Goal: Communication & Community: Connect with others

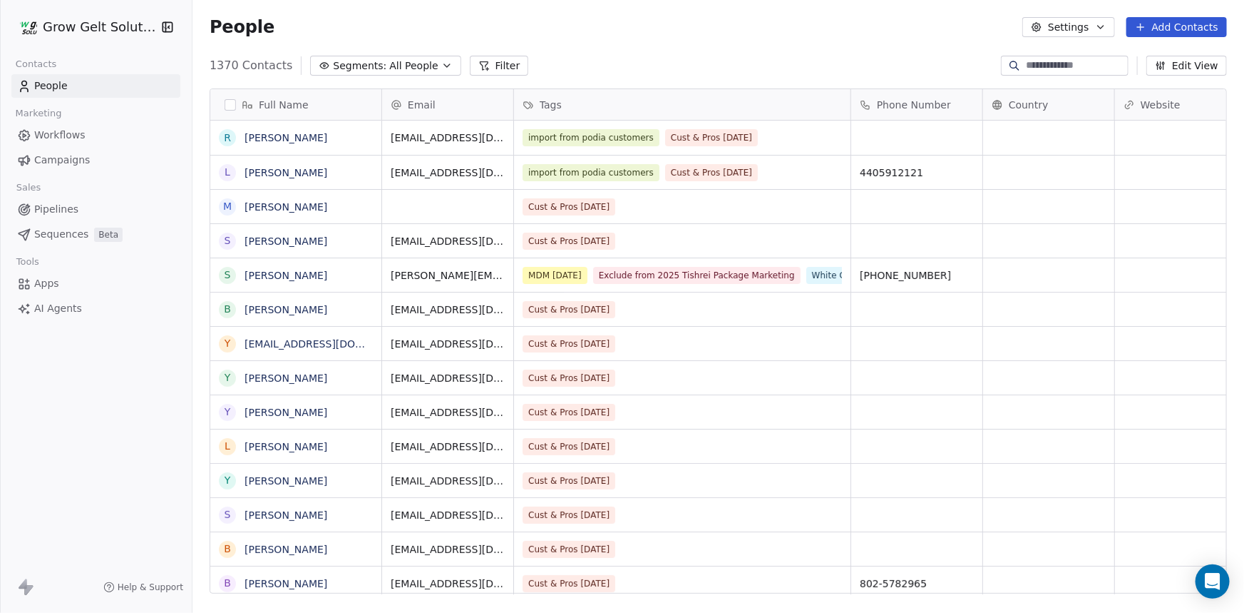
scroll to position [528, 1042]
click at [78, 161] on span "Campaigns" at bounding box center [62, 160] width 56 height 15
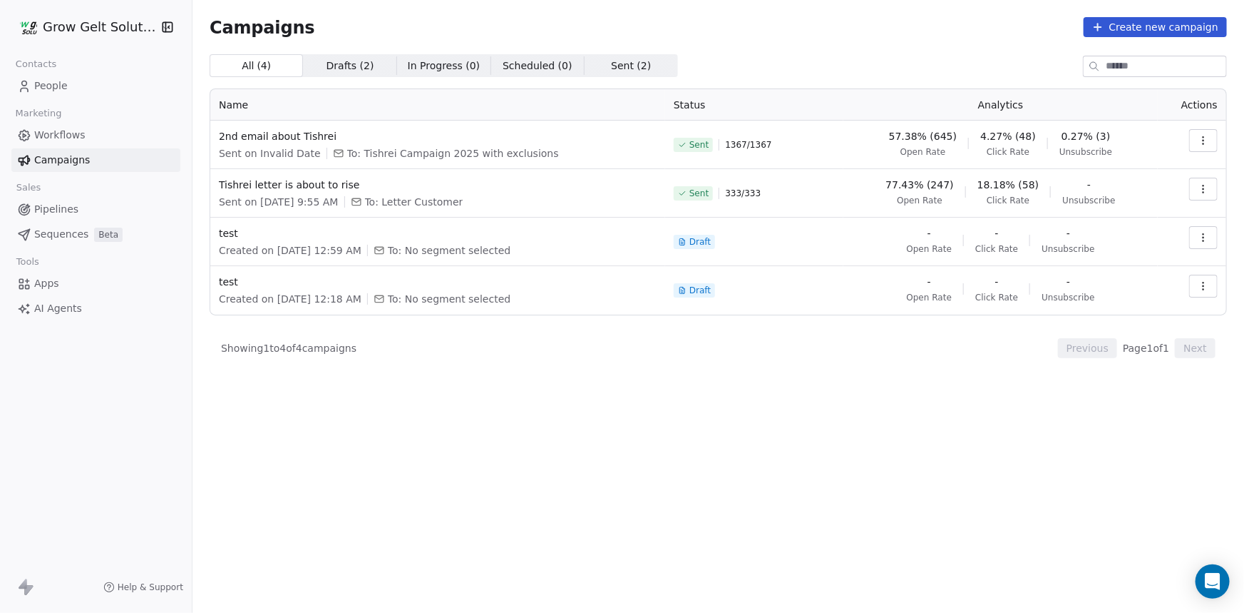
click at [1095, 136] on span "0.27% (3)" at bounding box center [1086, 136] width 49 height 14
click at [1205, 138] on icon "button" at bounding box center [1203, 140] width 11 height 11
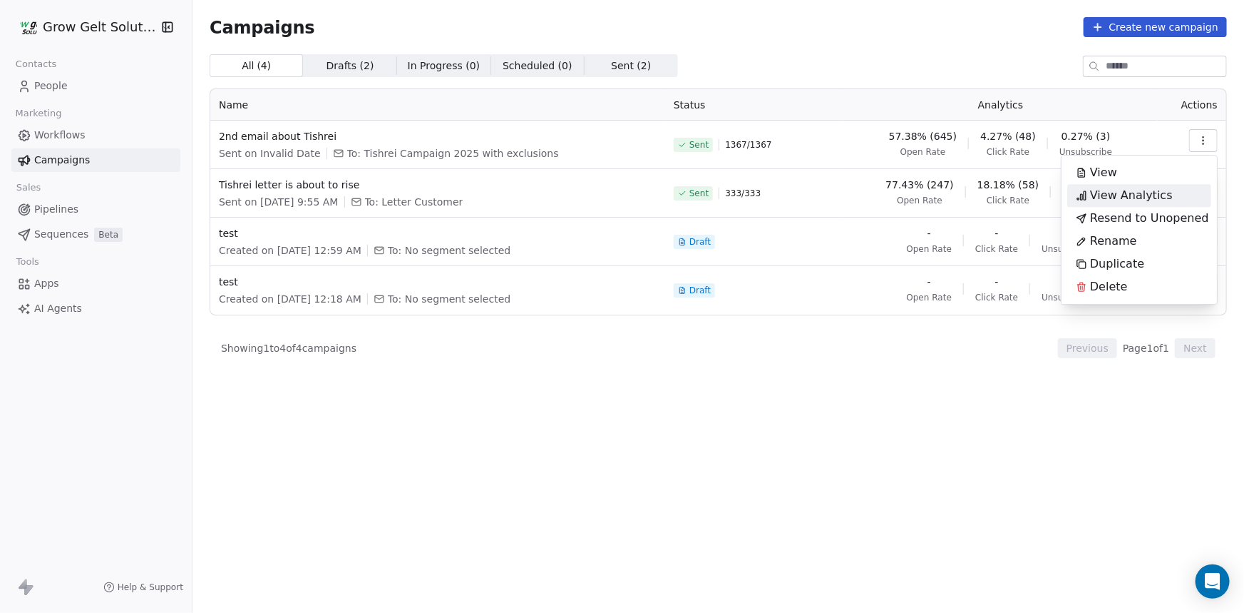
click at [1122, 200] on span "View Analytics" at bounding box center [1131, 195] width 83 height 17
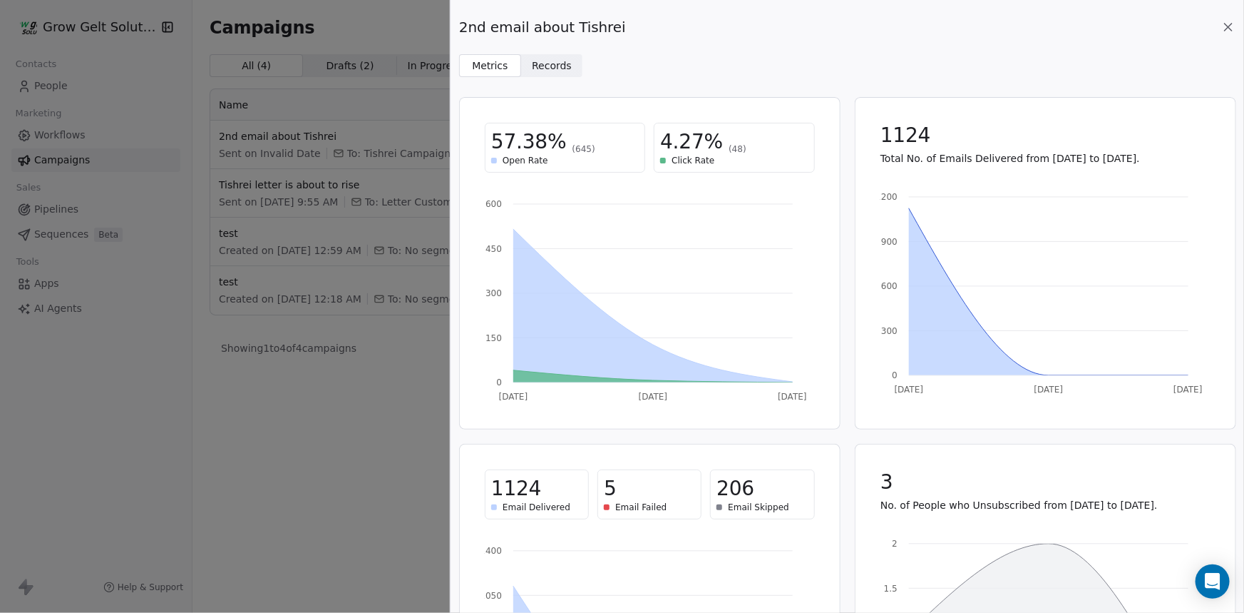
click at [558, 66] on span "Records" at bounding box center [552, 65] width 40 height 15
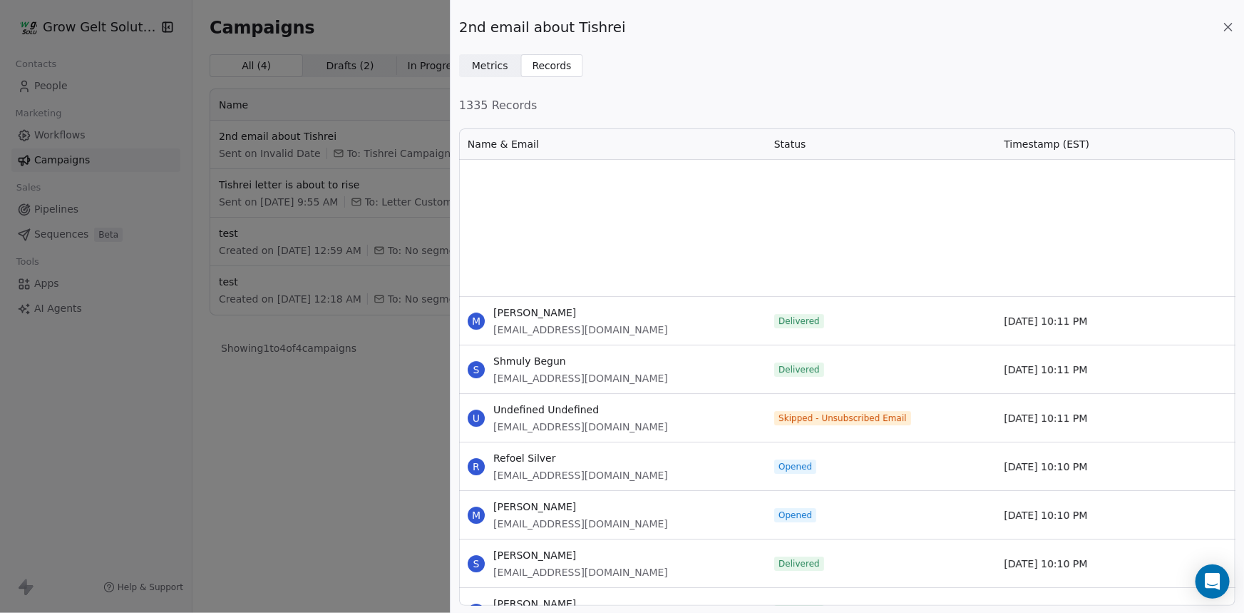
scroll to position [24403, 0]
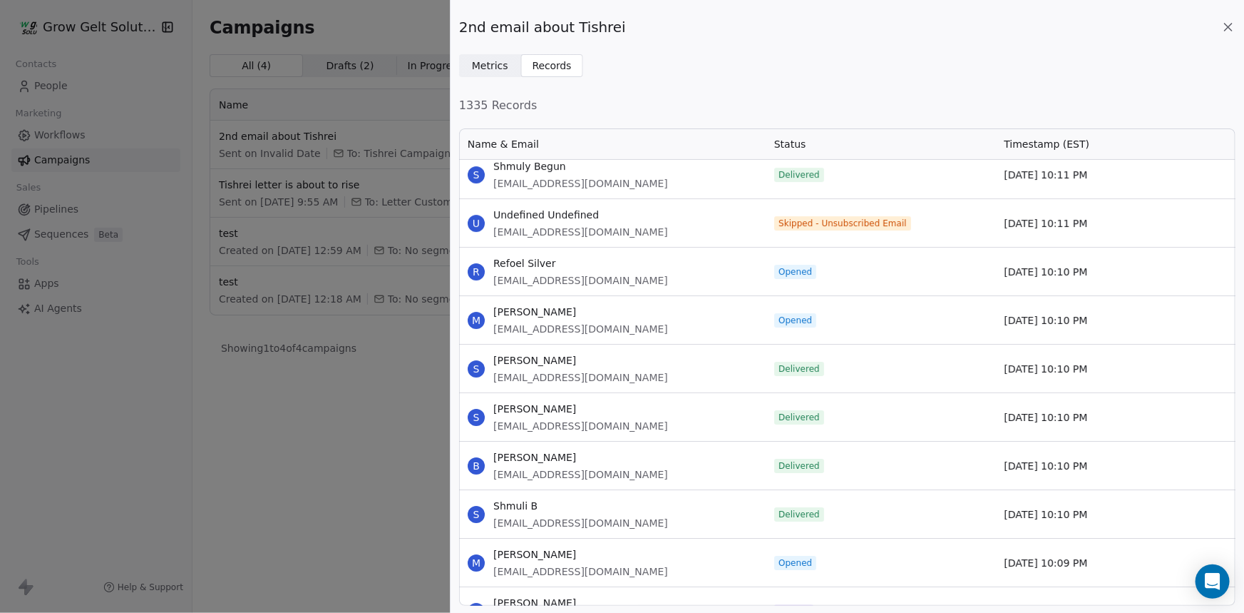
click at [842, 228] on span "Skipped - Unsubscribed Email" at bounding box center [843, 223] width 137 height 14
click at [838, 223] on span "Skipped - Unsubscribed Email" at bounding box center [843, 223] width 128 height 11
click at [24, 81] on div "2nd email about Tishrei Metrics Metrics Records Records 1335 Records Name & Ema…" at bounding box center [622, 306] width 1244 height 613
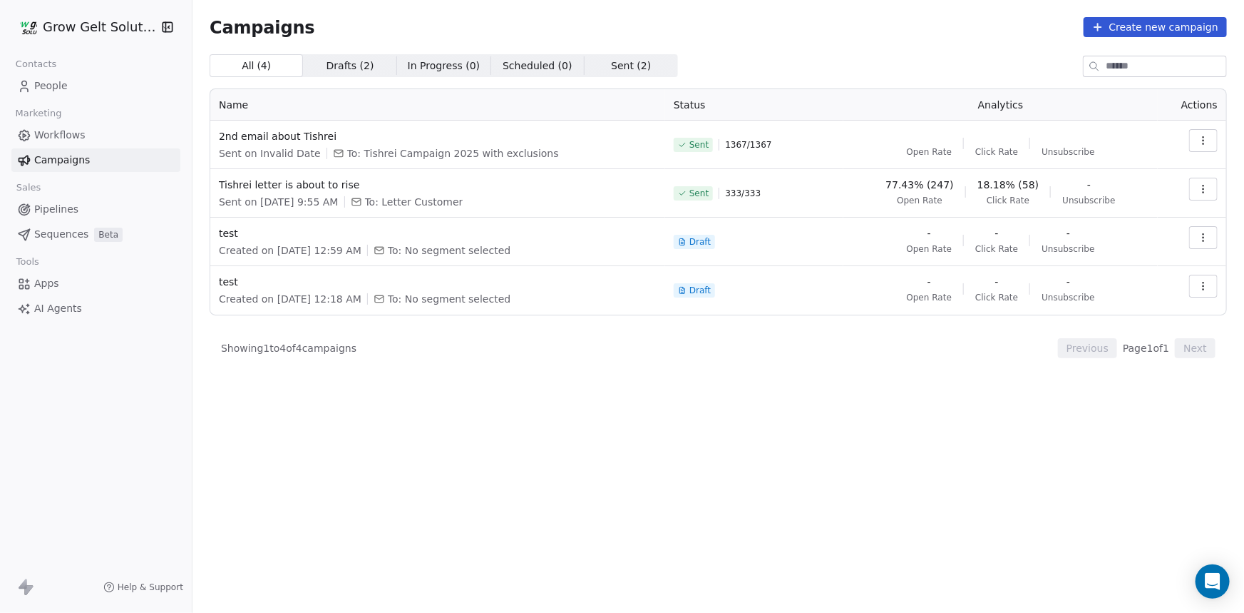
click at [42, 81] on span "People" at bounding box center [51, 85] width 34 height 15
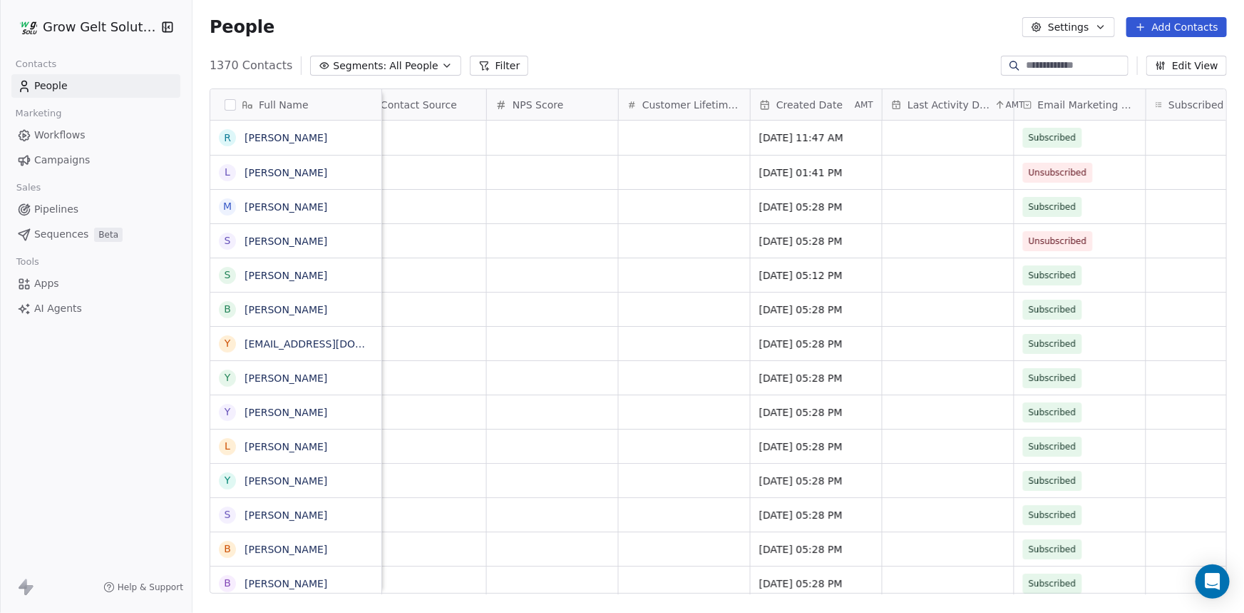
scroll to position [0, 1197]
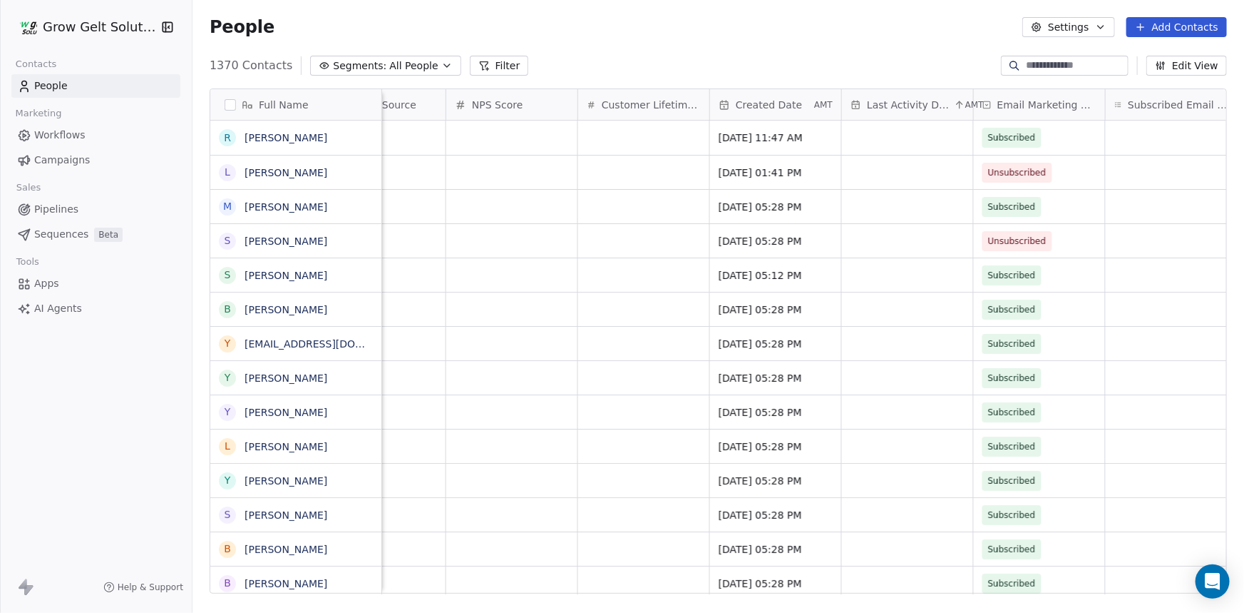
click at [1058, 101] on span "Email Marketing Consent" at bounding box center [1047, 105] width 99 height 14
click at [1058, 101] on html "Grow Gelt Solutions Contacts People Marketing Workflows Campaigns Sales Pipelin…" at bounding box center [622, 306] width 1244 height 613
click at [1058, 101] on span "Email Marketing Consent" at bounding box center [1047, 105] width 99 height 14
click at [1075, 220] on html "Grow Gelt Solutions Contacts People Marketing Workflows Campaigns Sales Pipelin…" at bounding box center [622, 306] width 1244 height 613
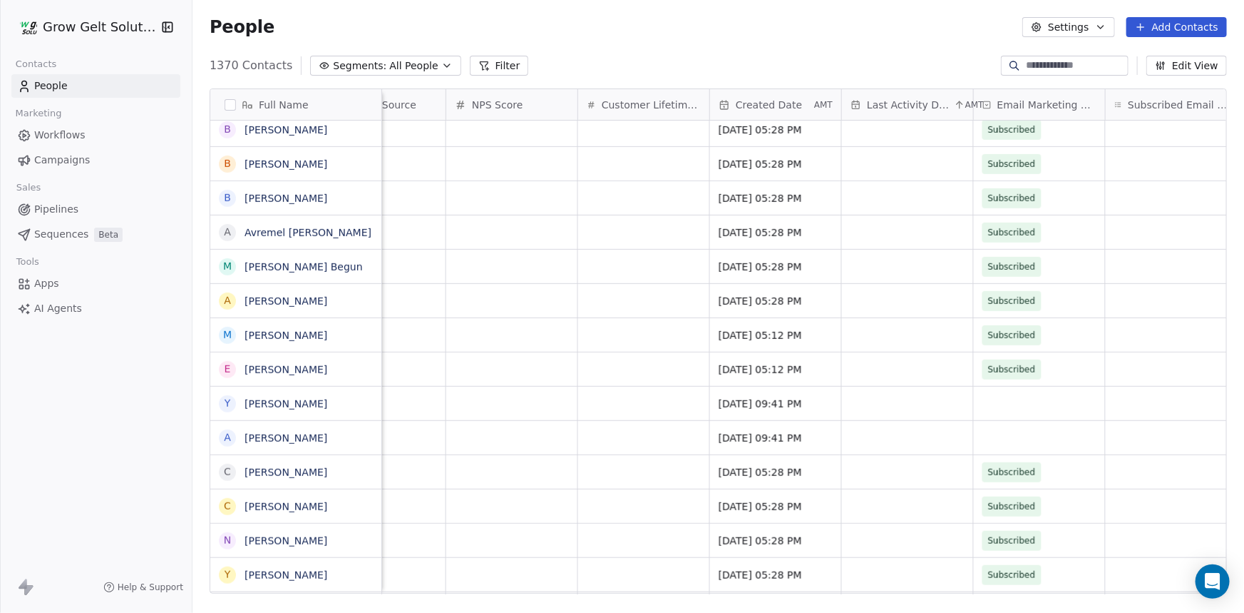
scroll to position [526, 0]
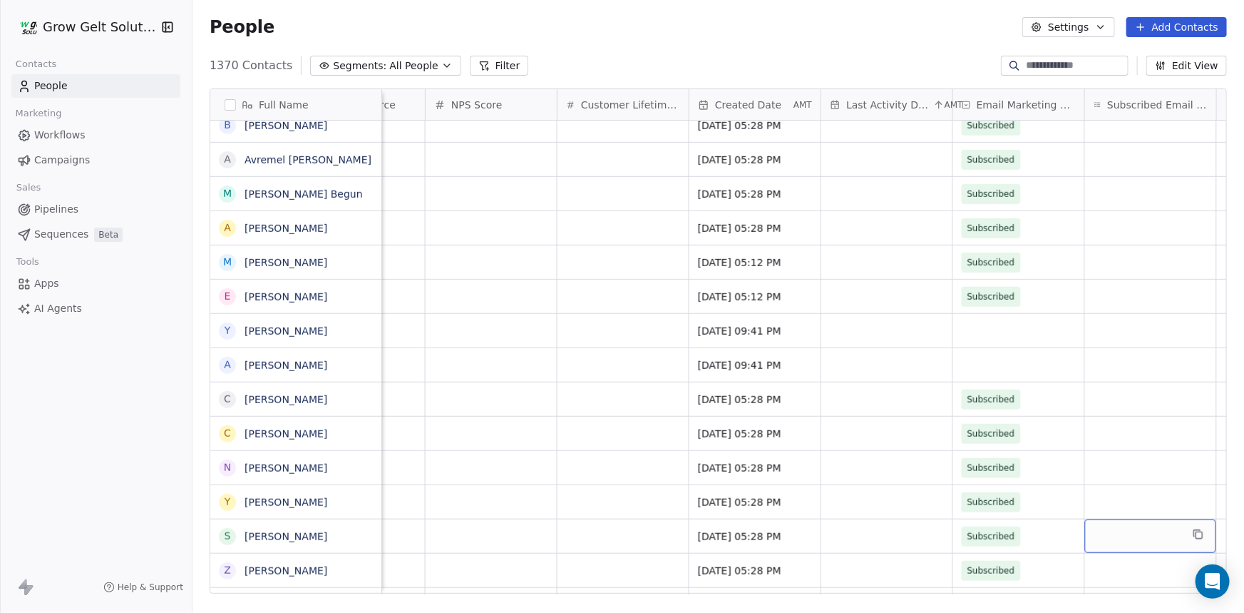
drag, startPoint x: 1125, startPoint y: 581, endPoint x: 1241, endPoint y: 579, distance: 115.6
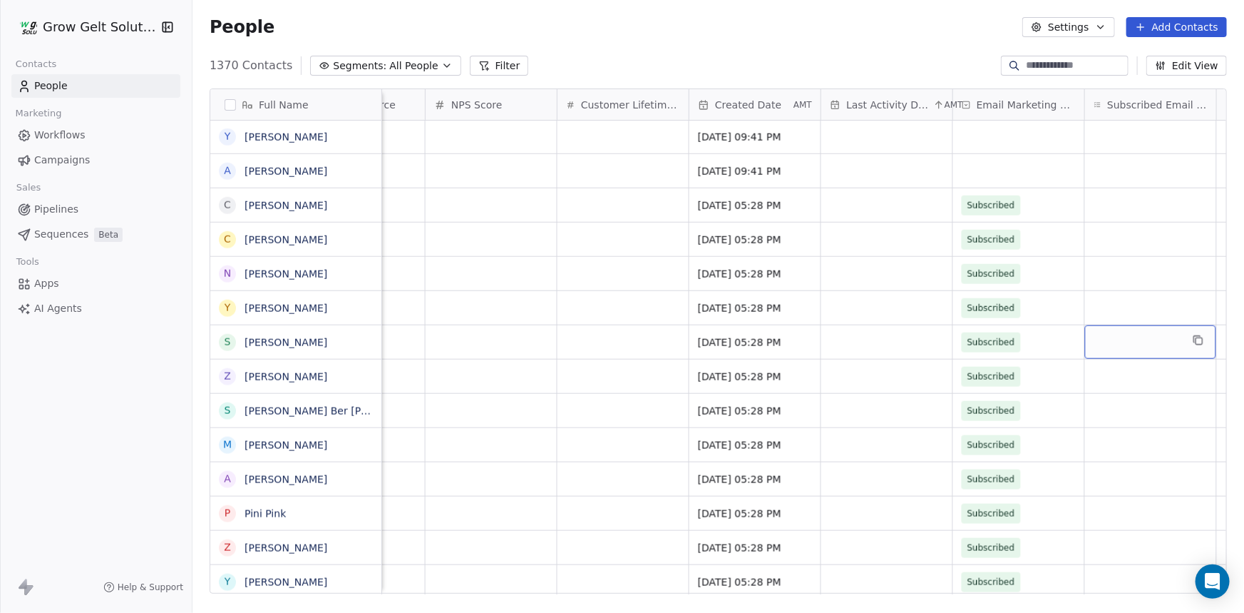
scroll to position [0, 0]
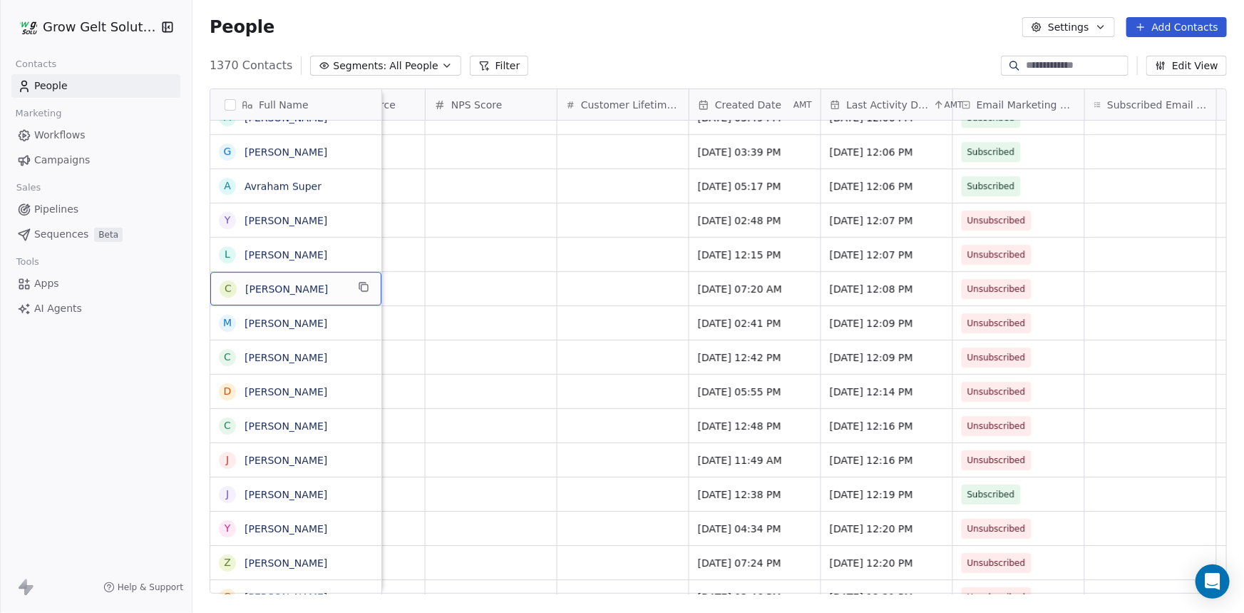
click at [324, 295] on span "[PERSON_NAME]" at bounding box center [295, 289] width 101 height 14
click at [285, 456] on link "[PERSON_NAME]" at bounding box center [286, 459] width 83 height 11
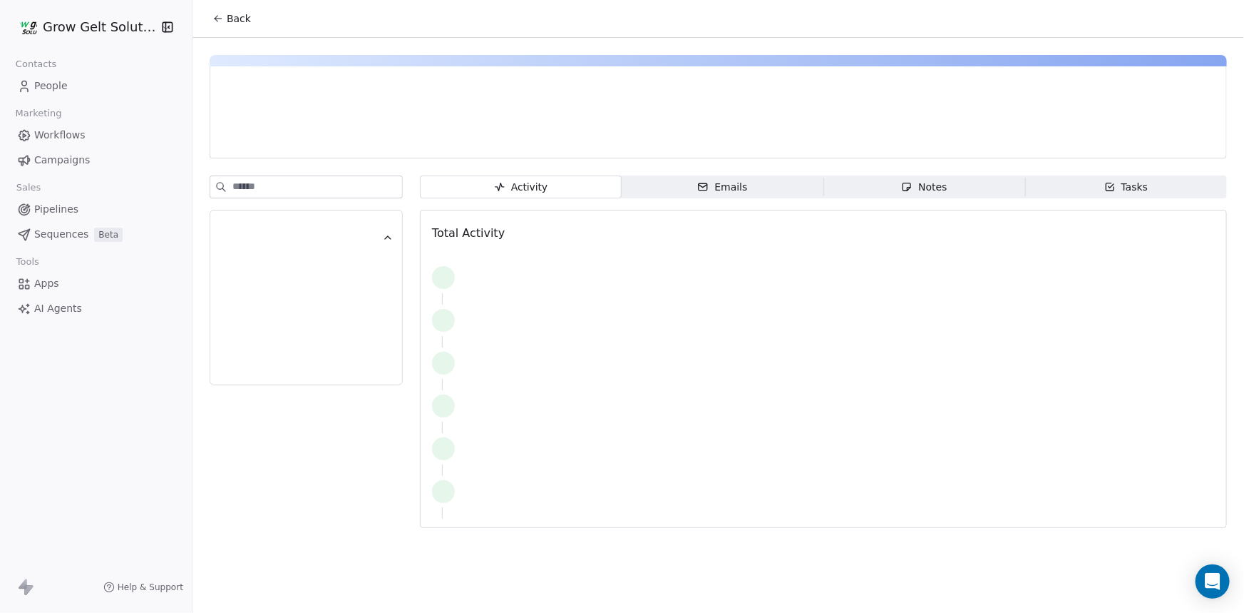
click at [285, 456] on div at bounding box center [306, 355] width 193 height 361
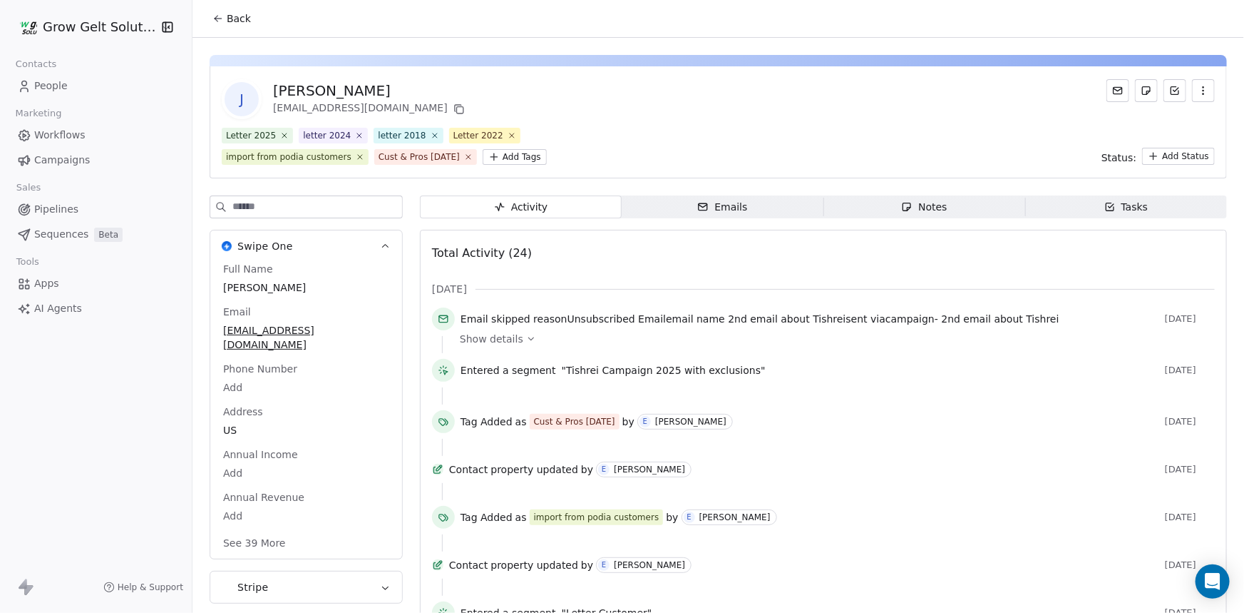
click at [647, 371] on span ""Tishrei Campaign 2025 with exclusions"" at bounding box center [664, 370] width 204 height 14
click at [508, 341] on span "Show details" at bounding box center [491, 339] width 63 height 14
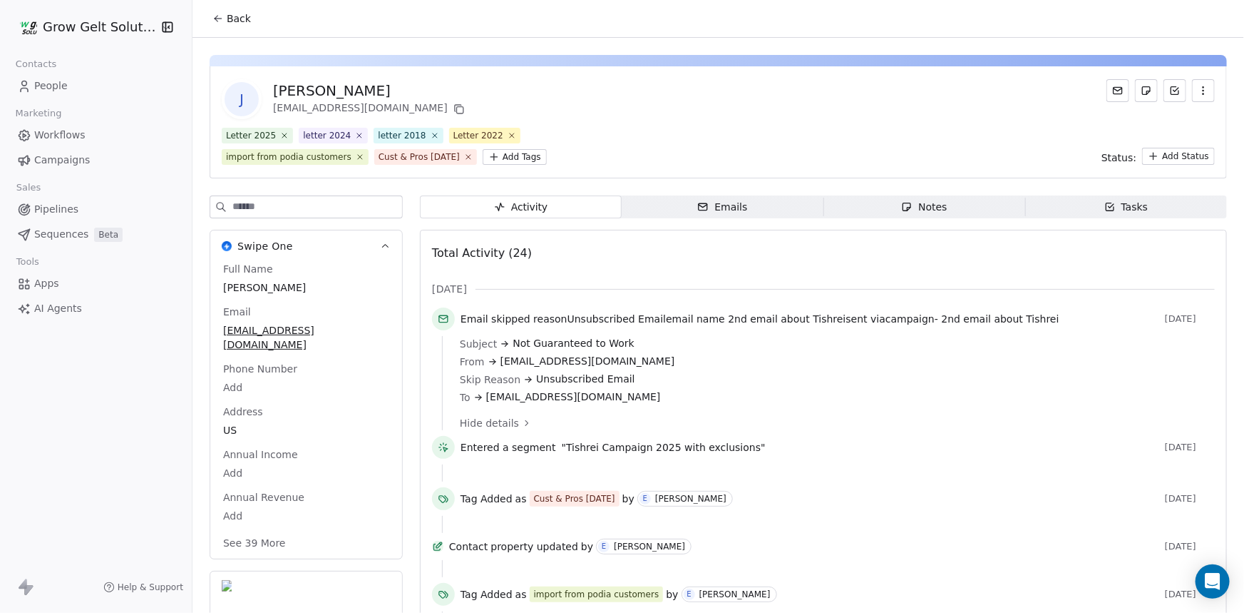
click at [717, 201] on div "Emails" at bounding box center [722, 207] width 50 height 15
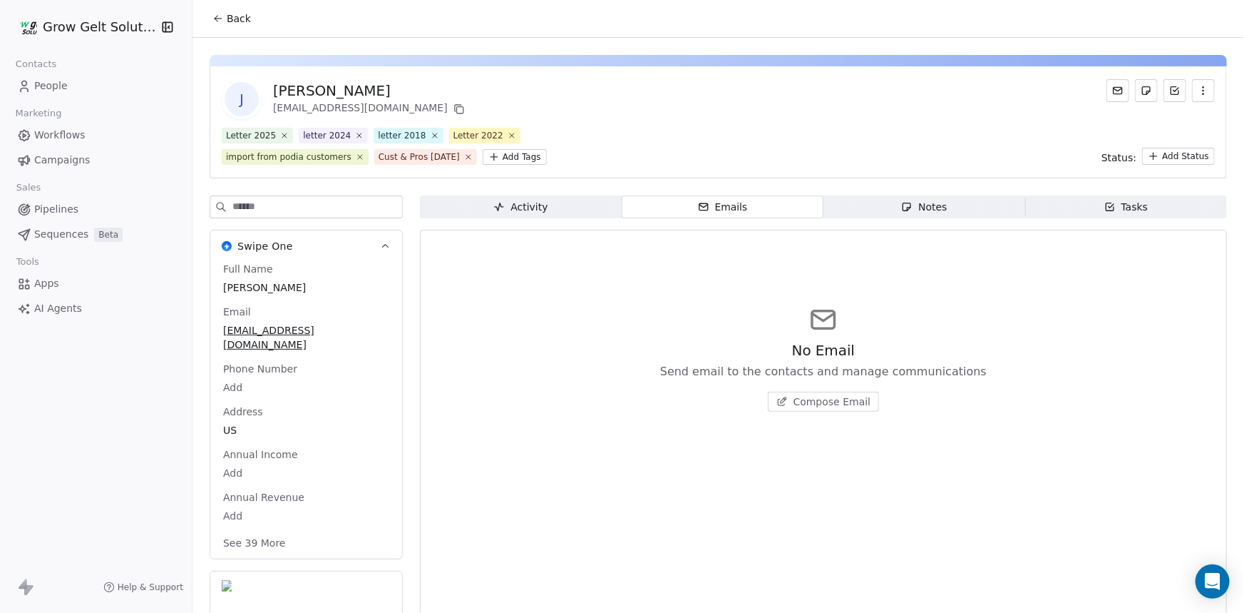
click at [870, 197] on span "Notes Notes" at bounding box center [925, 206] width 202 height 23
click at [735, 214] on span "Emails Emails" at bounding box center [723, 206] width 202 height 23
click at [566, 212] on span "Activity Activity" at bounding box center [521, 206] width 202 height 23
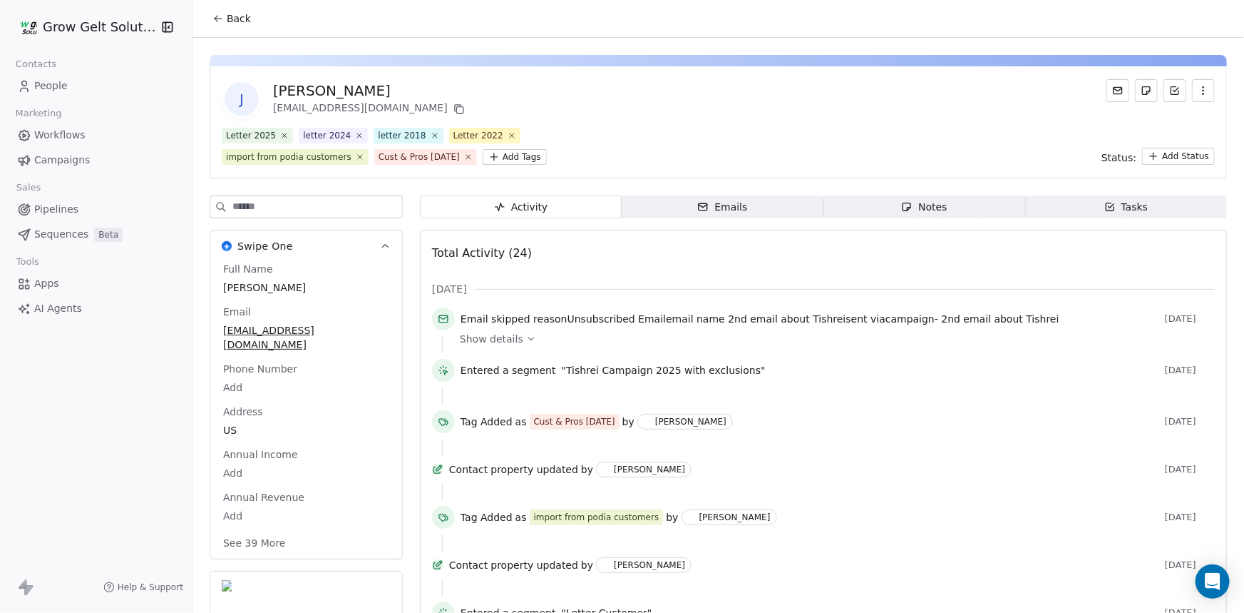
click at [698, 202] on icon "button" at bounding box center [702, 206] width 11 height 11
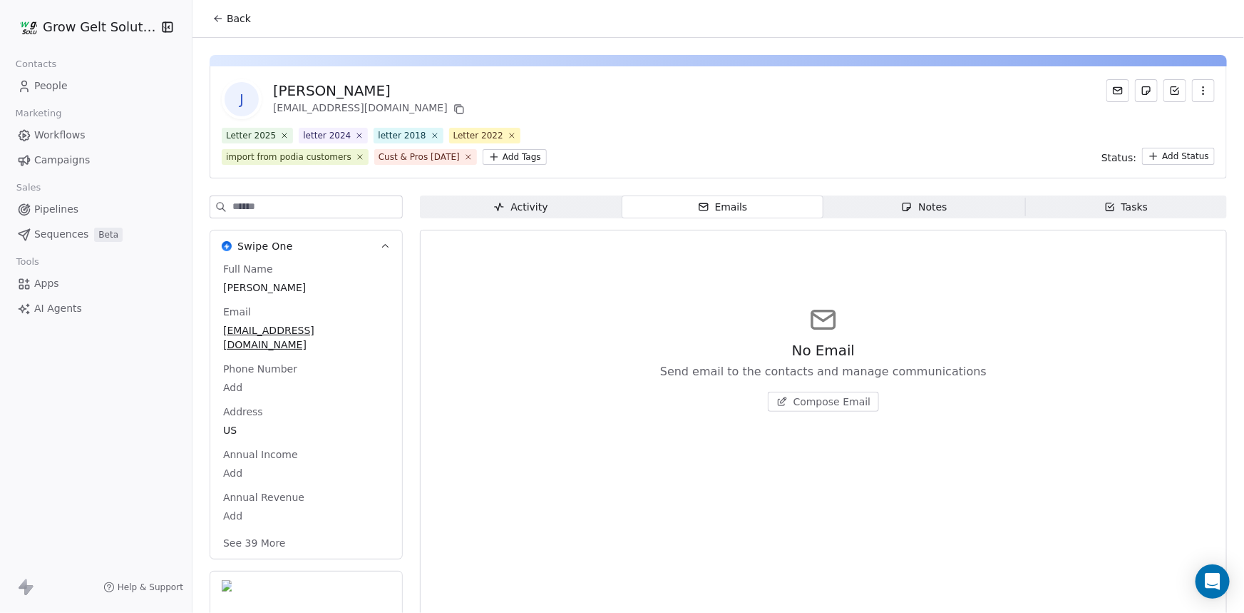
click at [814, 404] on span "Compose Email" at bounding box center [833, 401] width 78 height 14
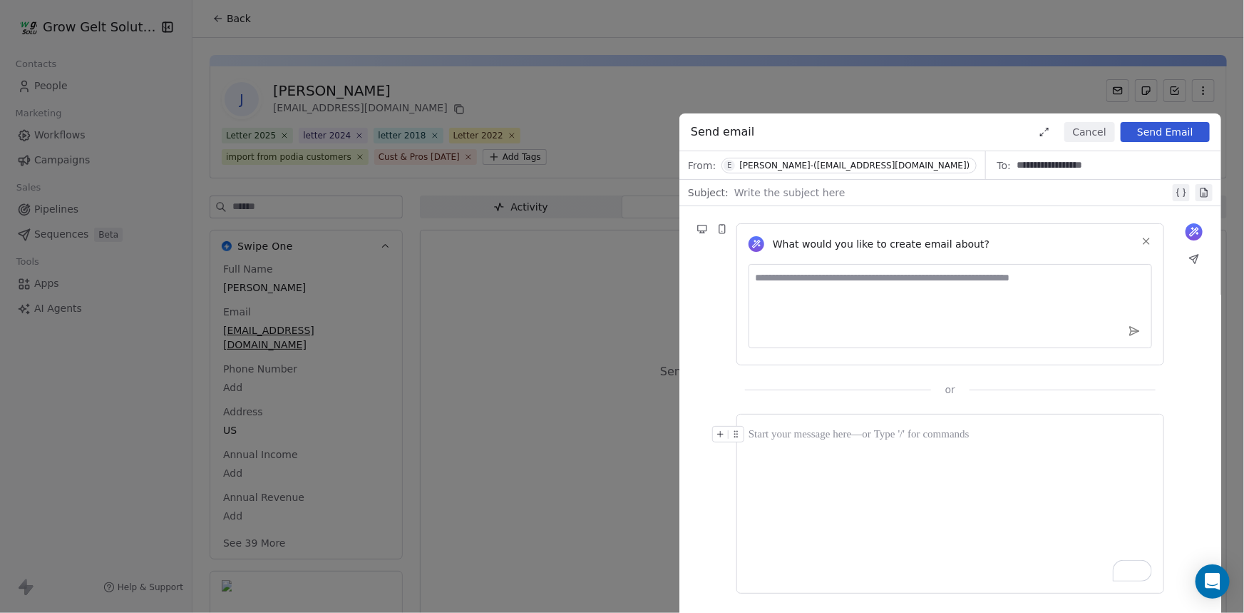
click at [1084, 135] on button "Cancel" at bounding box center [1090, 132] width 51 height 20
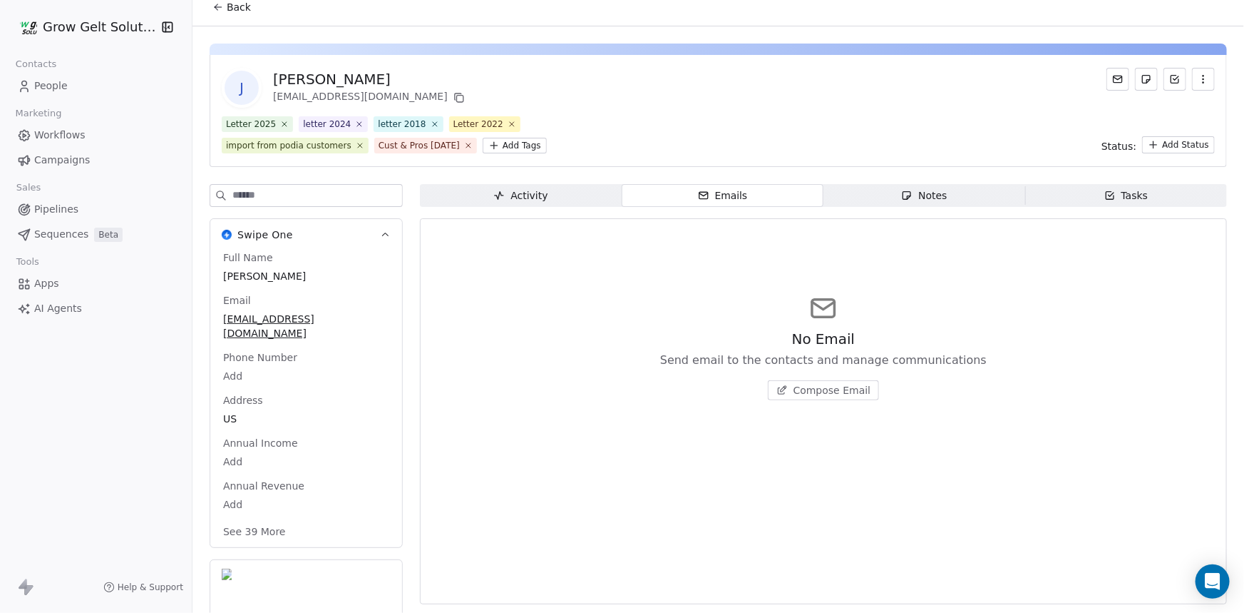
click at [349, 563] on button "Stripe" at bounding box center [306, 617] width 192 height 114
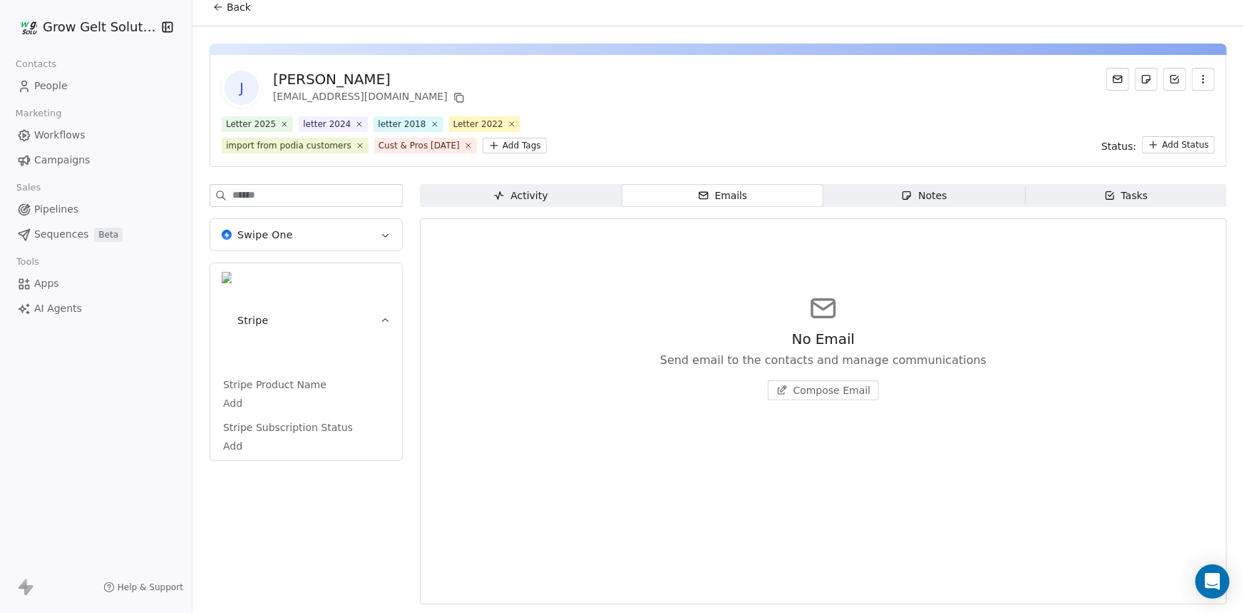
click at [290, 194] on input at bounding box center [317, 195] width 170 height 21
click at [1120, 200] on div "Tasks" at bounding box center [1127, 195] width 44 height 15
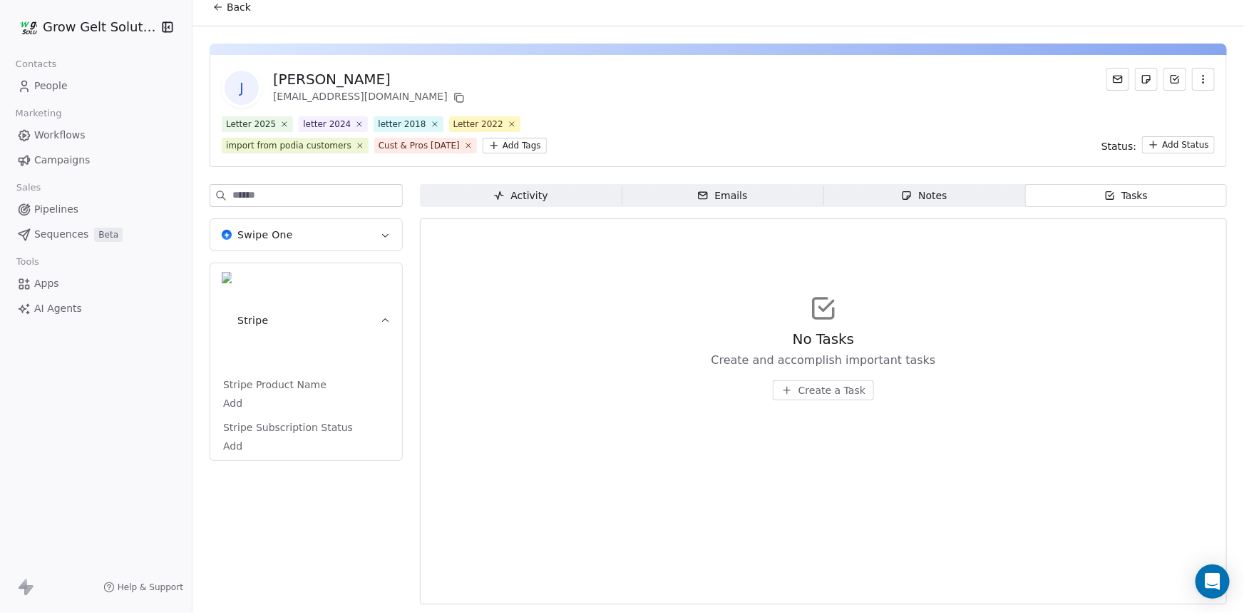
click at [1054, 198] on span "Tasks Tasks" at bounding box center [1127, 195] width 202 height 23
click at [954, 200] on span "Notes Notes" at bounding box center [925, 195] width 202 height 23
click at [491, 185] on span "Activity Activity" at bounding box center [521, 195] width 202 height 23
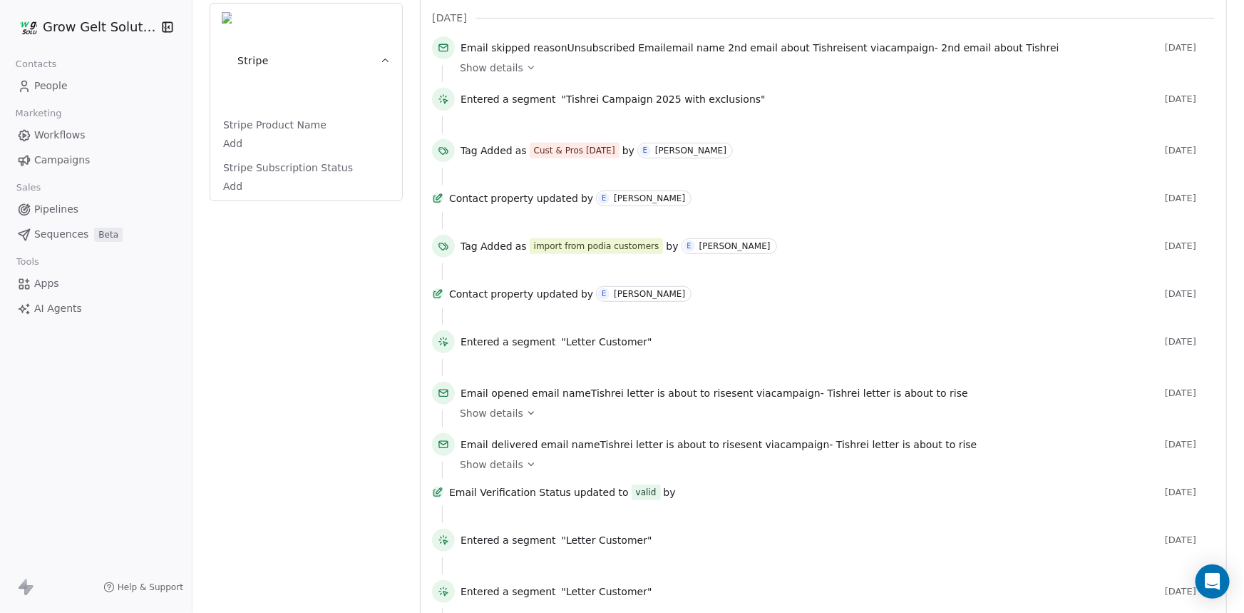
scroll to position [335, 0]
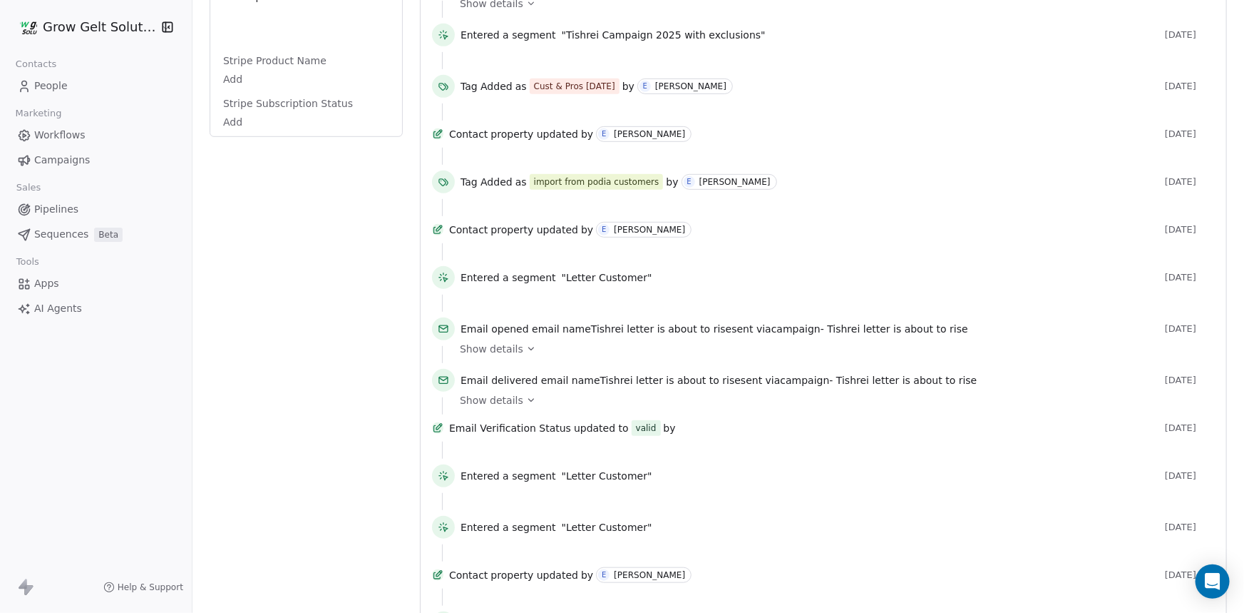
click at [526, 354] on icon at bounding box center [531, 349] width 10 height 10
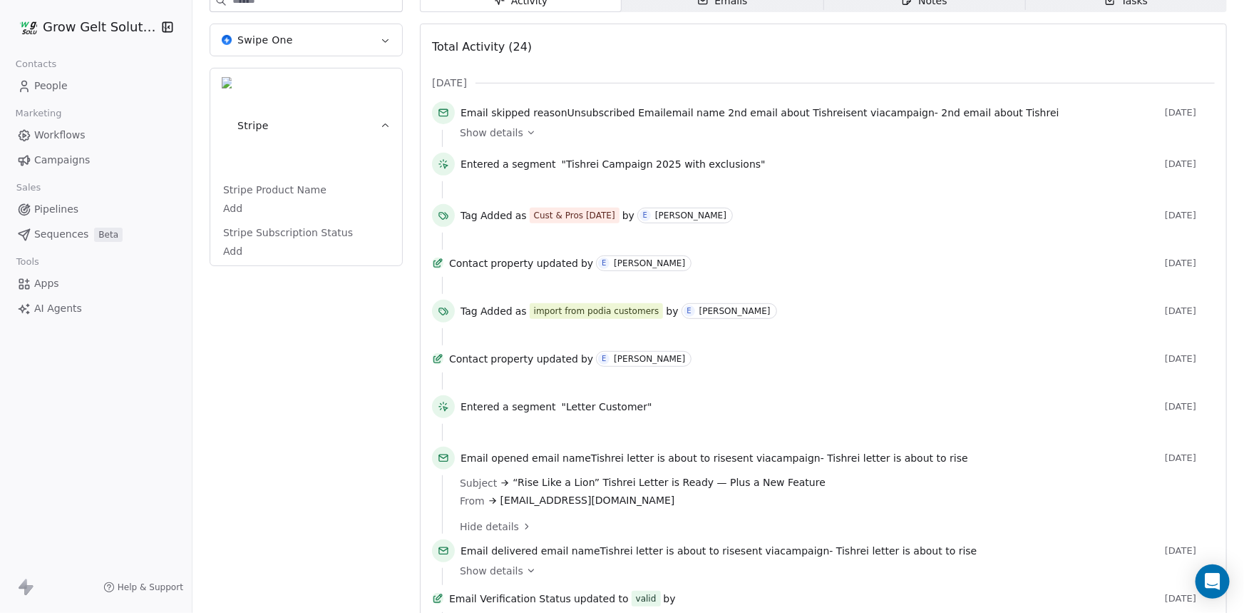
scroll to position [76, 0]
